Goal: Information Seeking & Learning: Learn about a topic

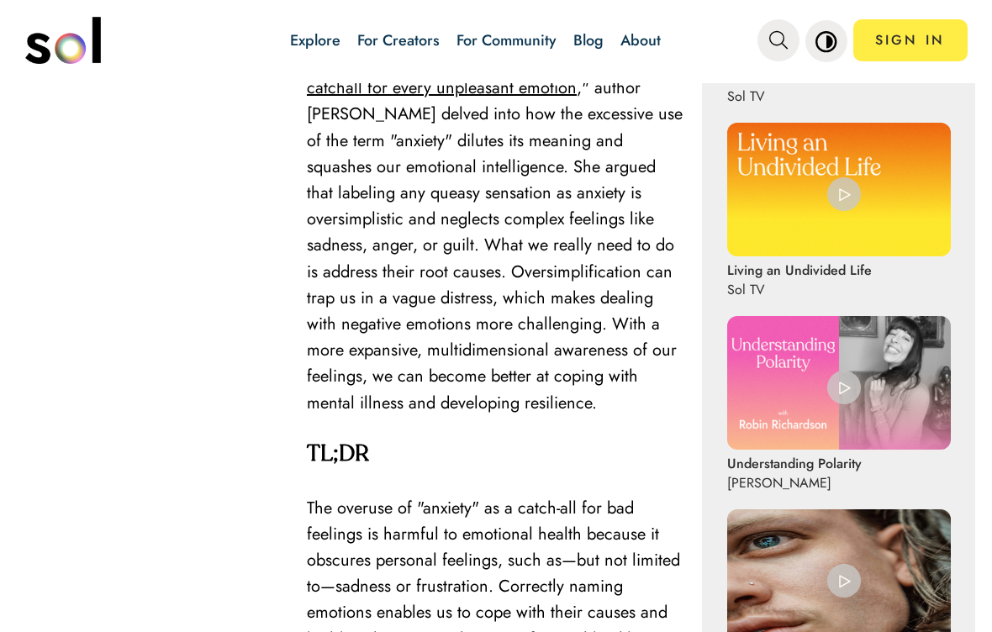
scroll to position [992, 0]
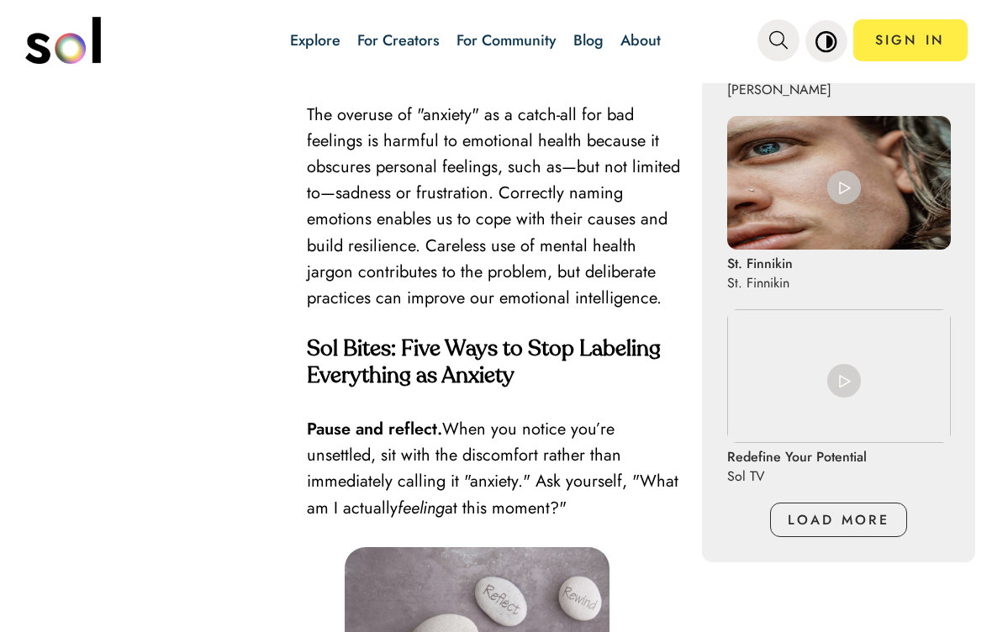
scroll to position [1389, 0]
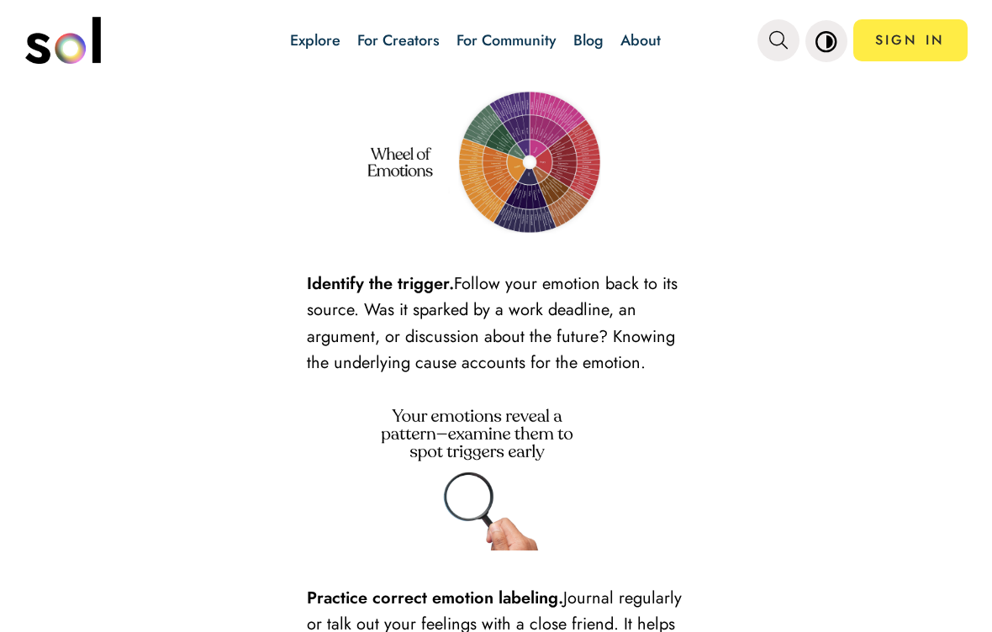
scroll to position [2158, 0]
click at [502, 166] on img at bounding box center [477, 161] width 265 height 149
click at [500, 171] on img at bounding box center [477, 161] width 265 height 149
click at [408, 155] on img at bounding box center [477, 161] width 265 height 149
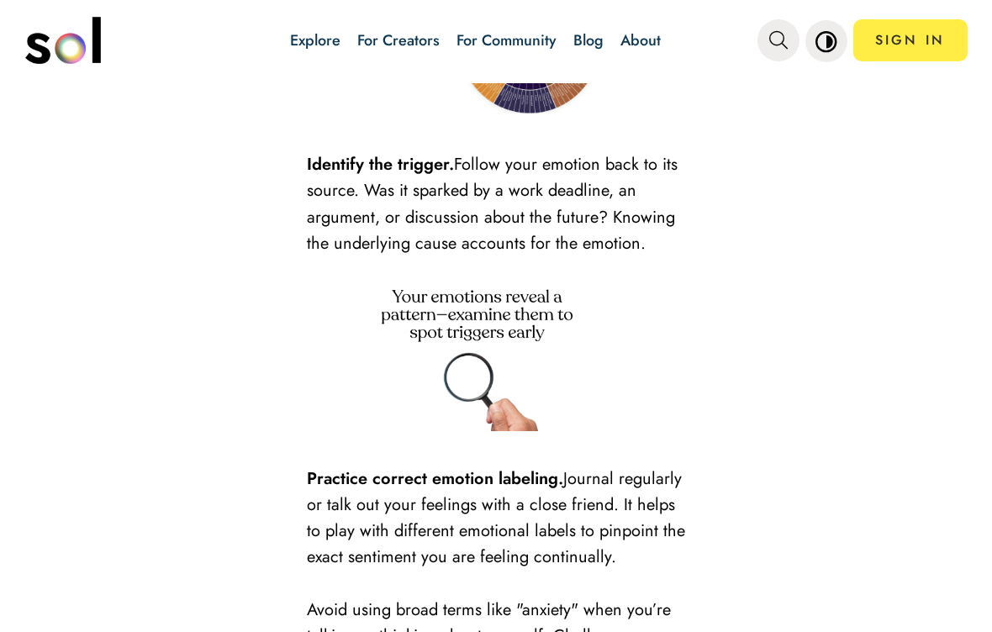
scroll to position [2279, 0]
